Goal: Information Seeking & Learning: Learn about a topic

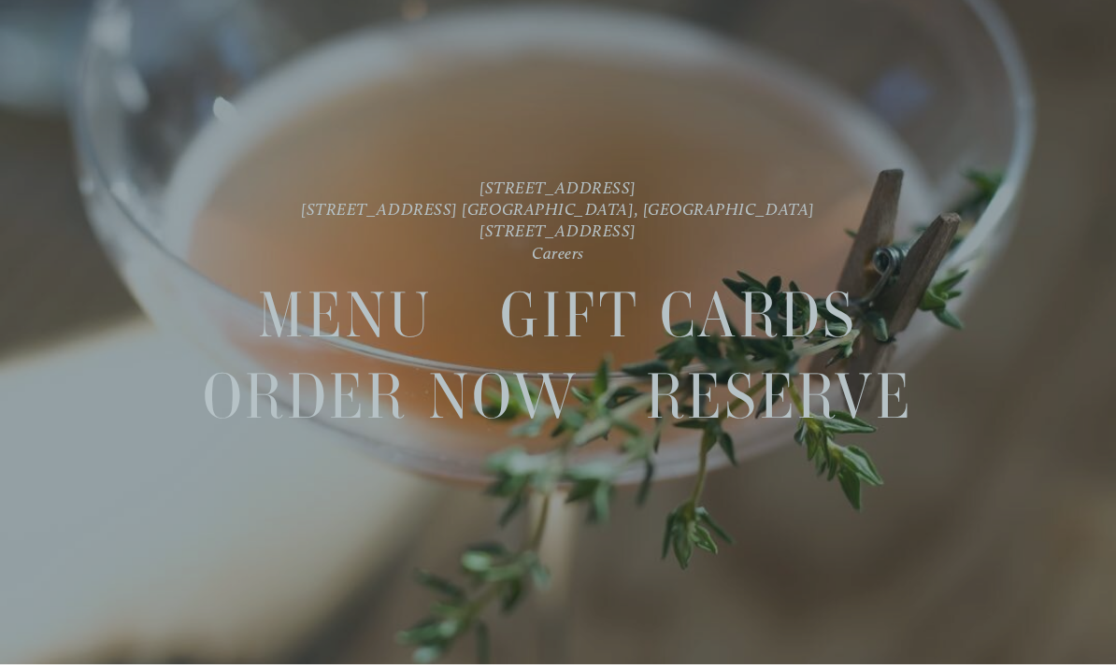
scroll to position [39, 0]
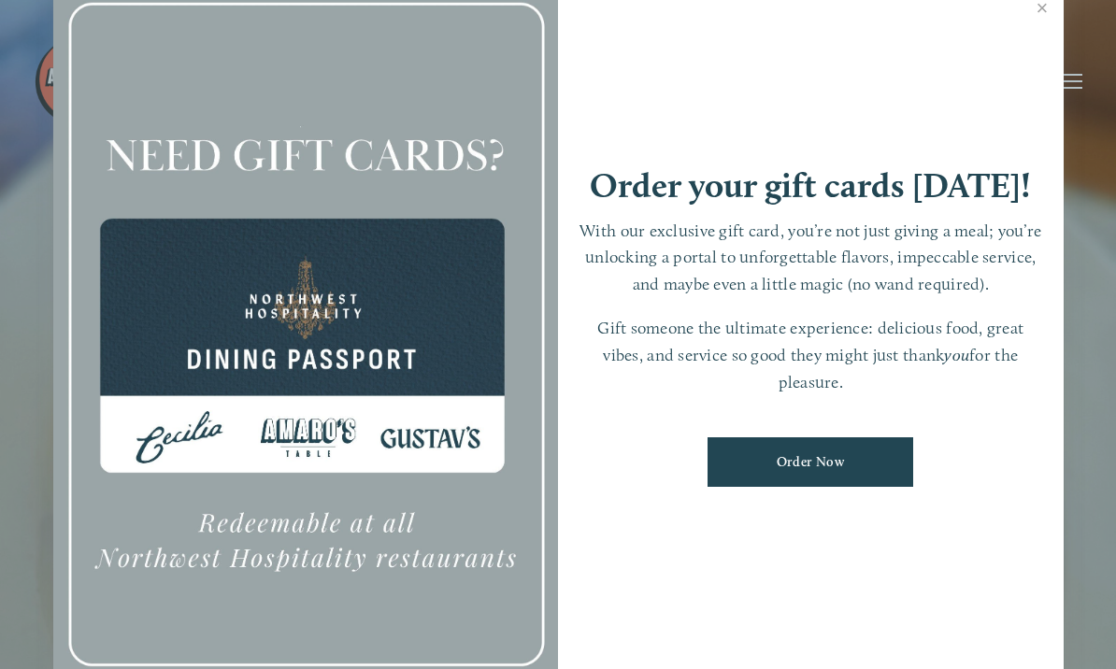
click at [1045, 36] on link "Close" at bounding box center [1043, 10] width 36 height 52
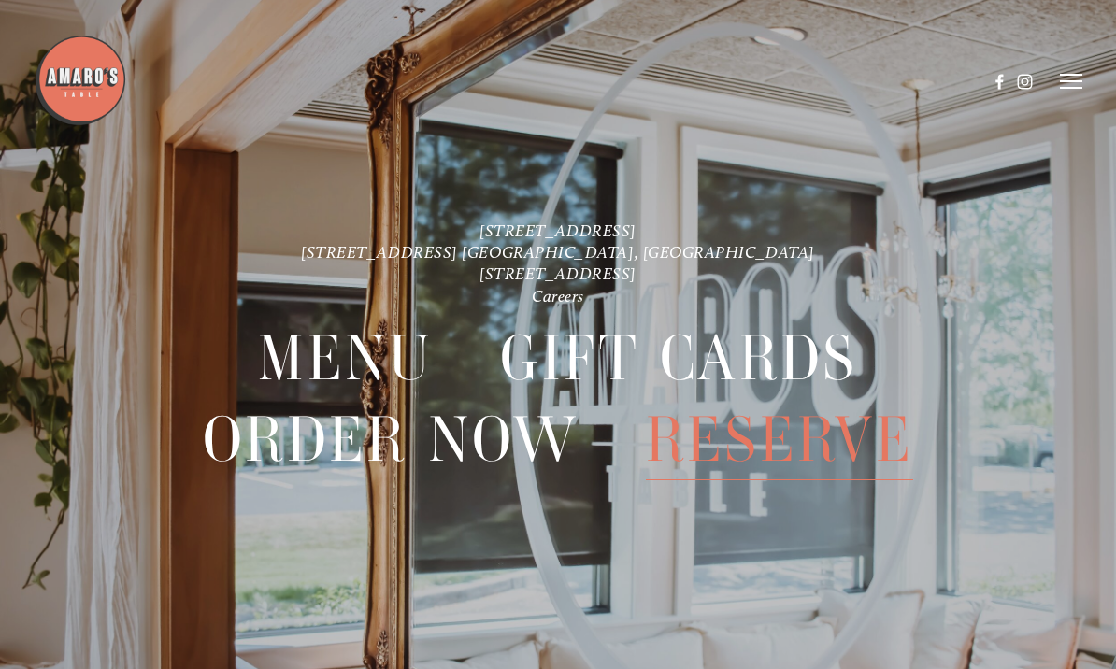
click at [1059, 98] on header "Menu Order Now Visit Gallery 0" at bounding box center [558, 82] width 1049 height 164
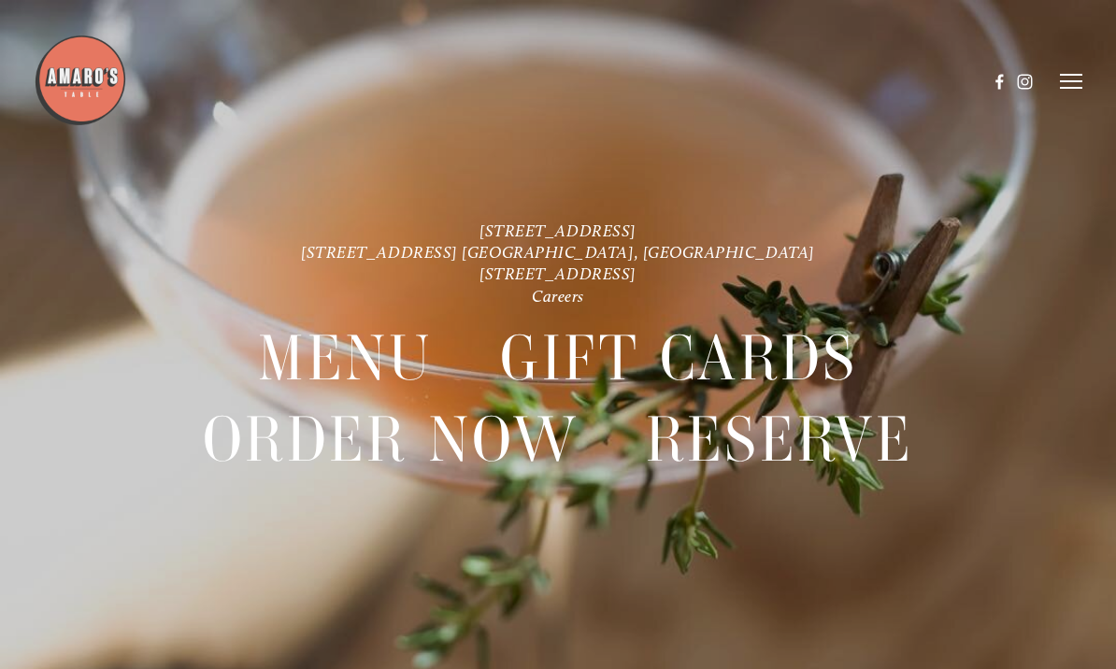
click at [1075, 86] on icon at bounding box center [1071, 81] width 22 height 17
click at [1071, 89] on icon at bounding box center [1068, 81] width 17 height 17
click at [1070, 88] on line at bounding box center [1071, 88] width 22 height 0
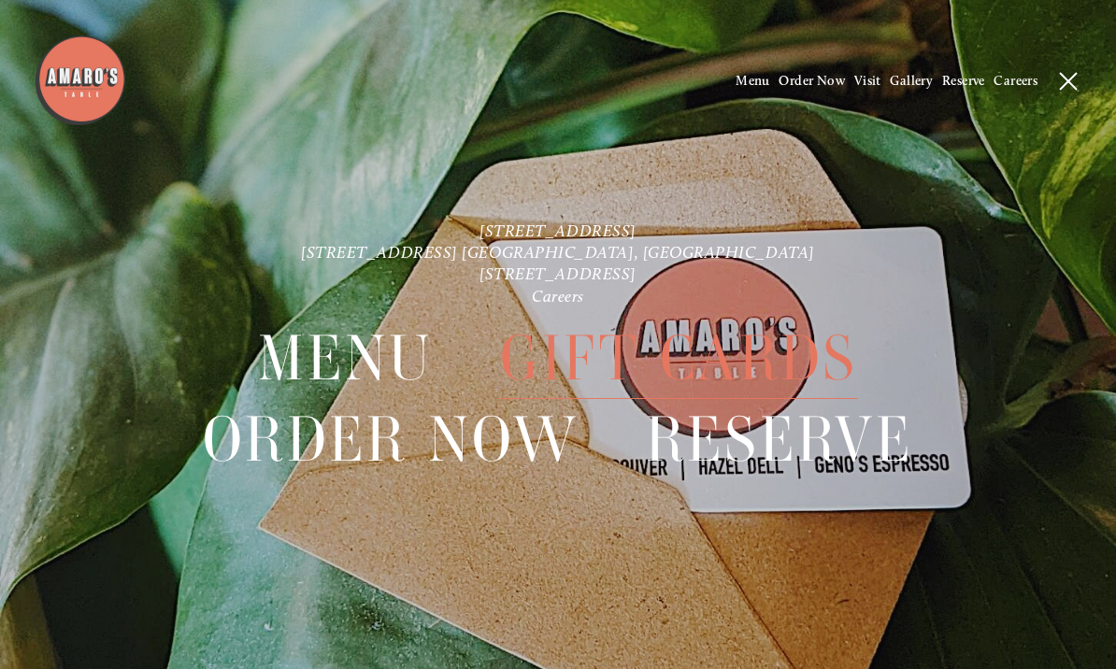
click at [743, 75] on span "Menu" at bounding box center [753, 81] width 35 height 16
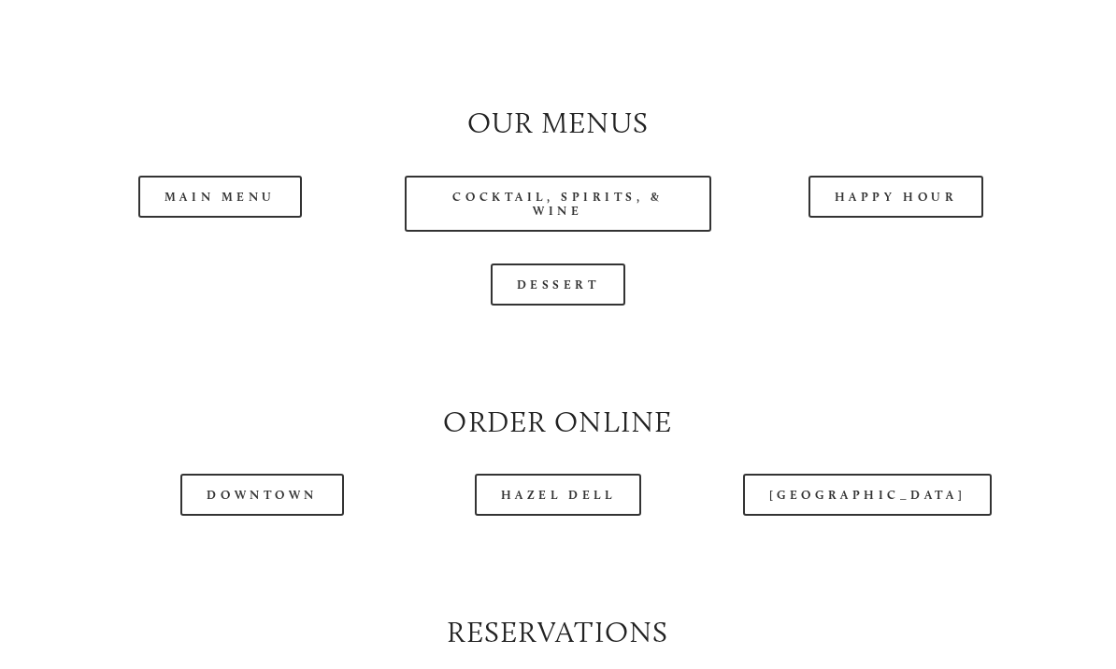
scroll to position [1690, 0]
click at [918, 197] on link "Happy Hour" at bounding box center [897, 197] width 176 height 42
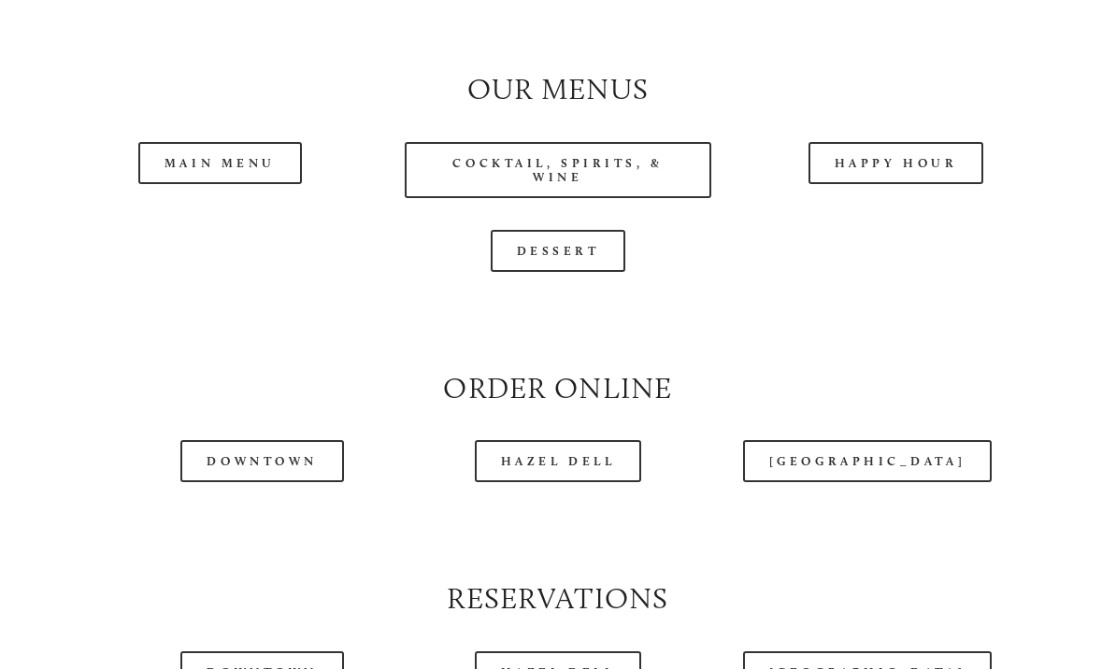
click at [280, 151] on link "Main Menu" at bounding box center [220, 163] width 164 height 42
click at [658, 172] on link "Cocktail, Spirits, & Wine" at bounding box center [558, 170] width 307 height 56
click at [603, 257] on link "Dessert" at bounding box center [559, 251] width 136 height 42
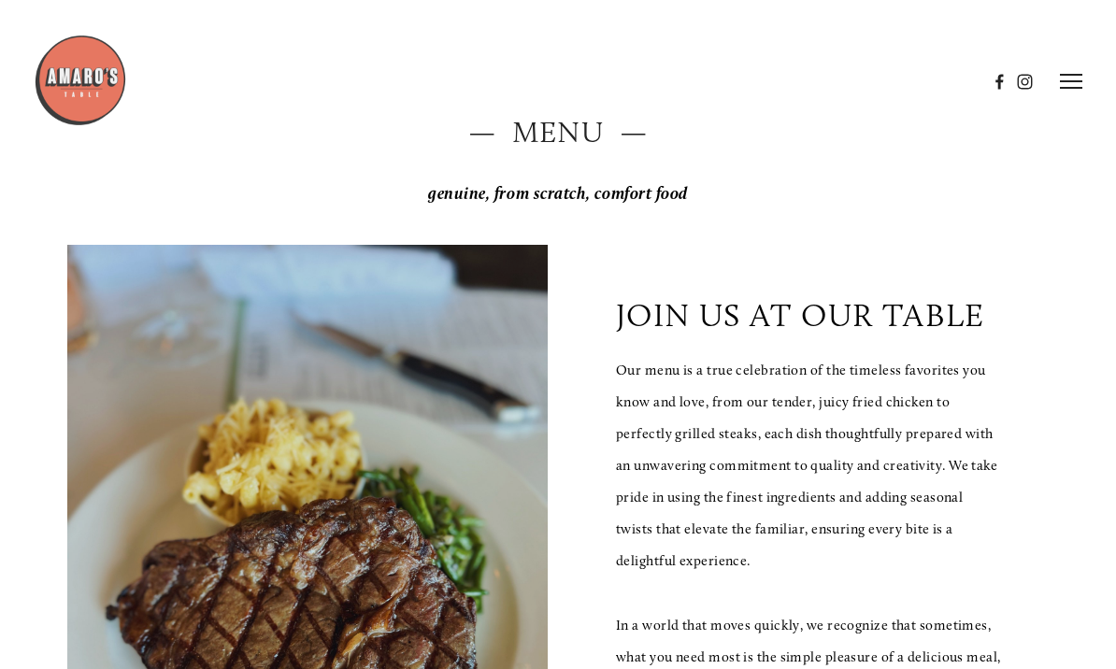
scroll to position [0, 0]
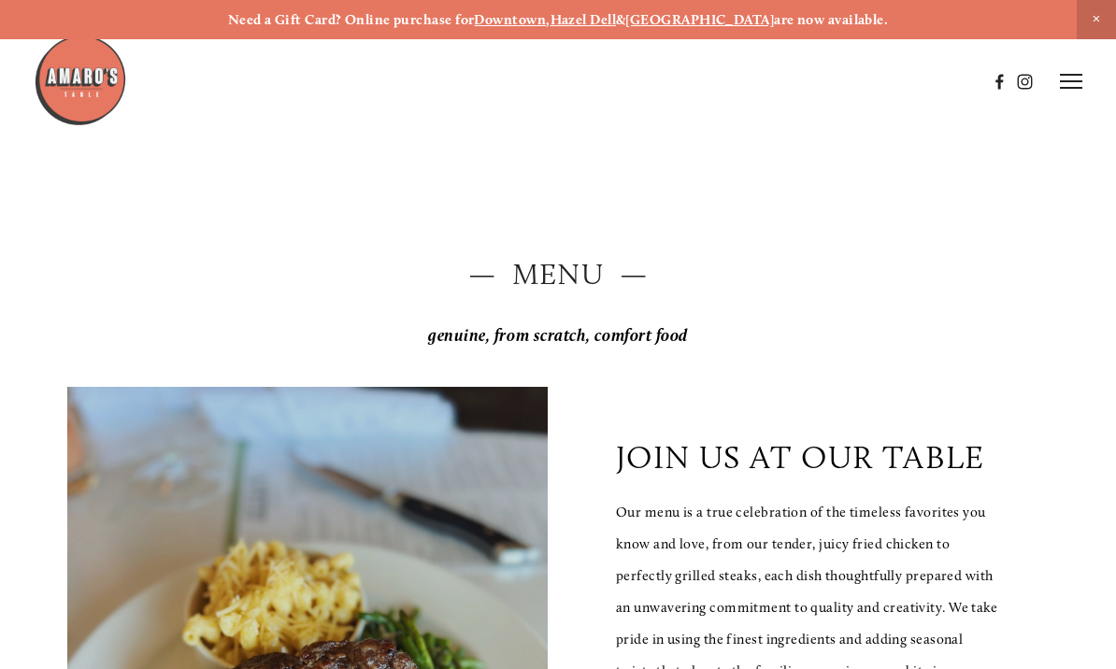
click at [1070, 85] on icon at bounding box center [1071, 81] width 22 height 17
click at [913, 88] on span "Gallery" at bounding box center [911, 81] width 43 height 16
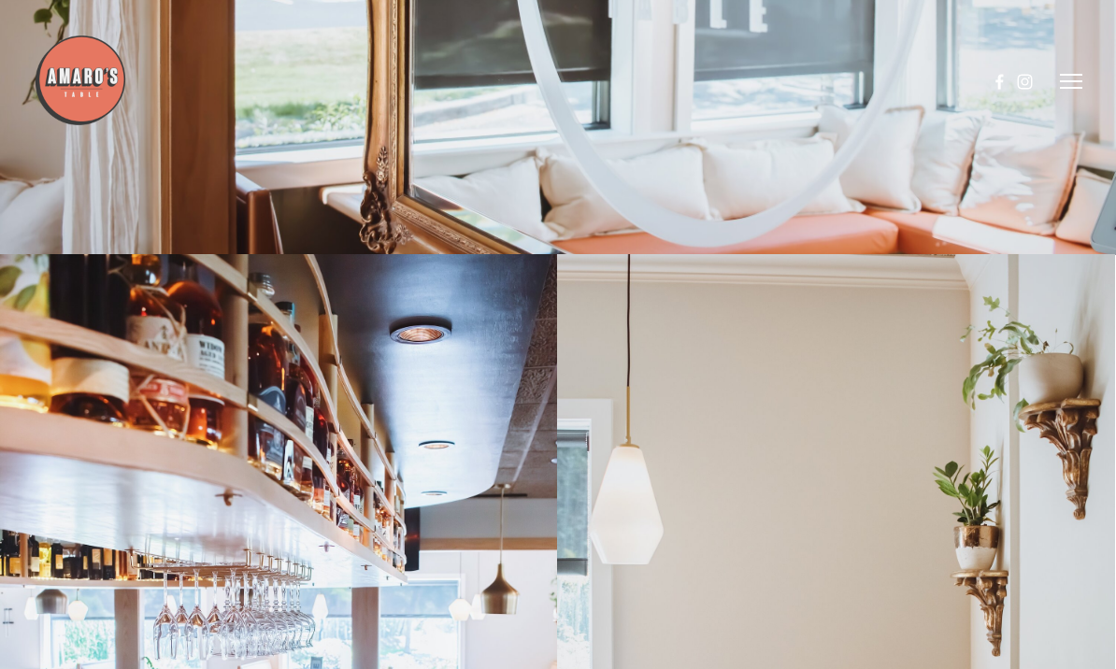
scroll to position [13491, 0]
